Goal: Find specific page/section: Find specific page/section

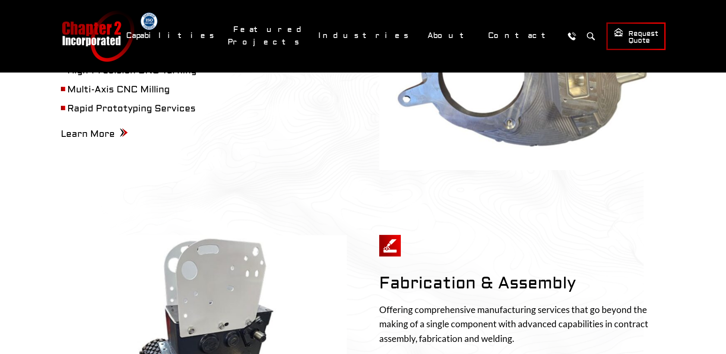
scroll to position [507, 0]
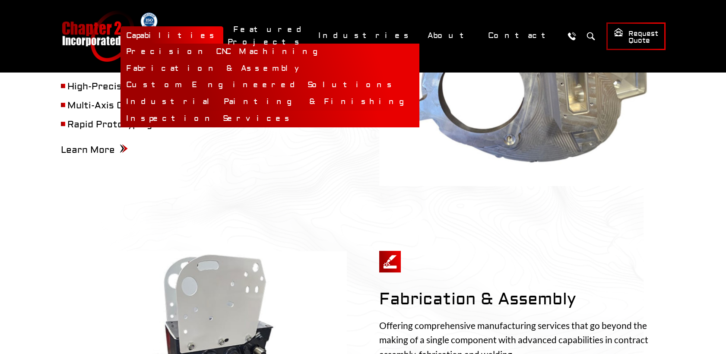
click at [308, 117] on link "Inspection Services" at bounding box center [270, 119] width 299 height 17
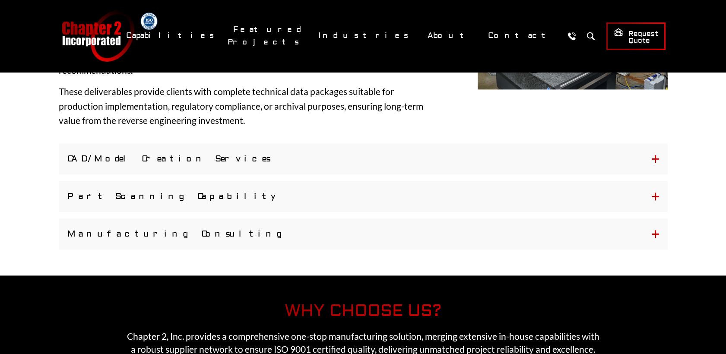
scroll to position [2112, 0]
